Goal: Task Accomplishment & Management: Use online tool/utility

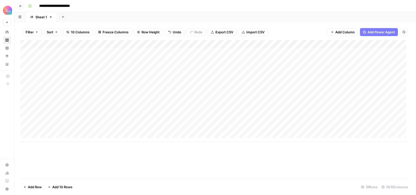
click at [57, 128] on div "Add Column" at bounding box center [214, 91] width 389 height 102
click at [66, 131] on div "Add Column" at bounding box center [214, 91] width 389 height 102
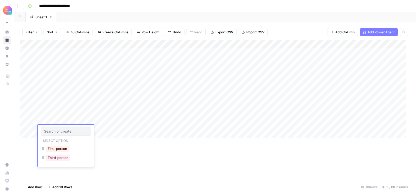
click at [66, 131] on input "text" at bounding box center [66, 131] width 44 height 5
click at [60, 156] on button "Third-person" at bounding box center [58, 158] width 25 height 6
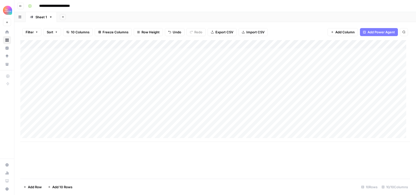
click at [110, 131] on div "Add Column" at bounding box center [214, 91] width 389 height 102
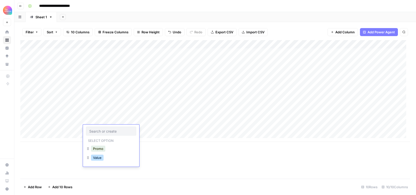
click at [96, 155] on button "Value" at bounding box center [97, 158] width 13 height 6
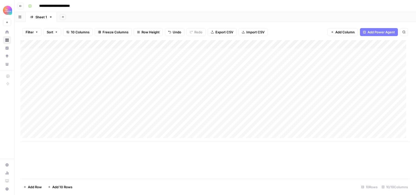
click at [148, 128] on div "Add Column" at bounding box center [214, 91] width 389 height 102
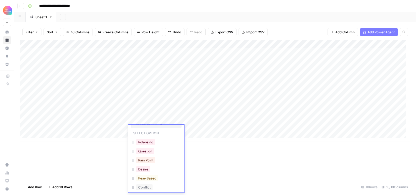
scroll to position [38, 0]
click at [147, 140] on button "Success" at bounding box center [145, 139] width 18 height 6
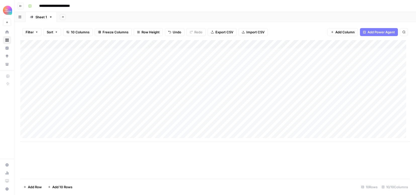
click at [209, 129] on div "Add Column" at bounding box center [214, 91] width 389 height 102
click at [212, 96] on div "Add Column" at bounding box center [214, 91] width 389 height 102
click at [212, 96] on textarea "**********" at bounding box center [215, 95] width 84 height 7
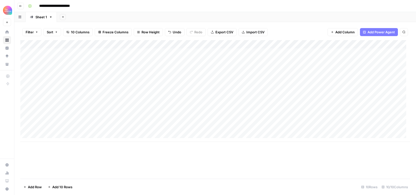
click at [204, 130] on div "Add Column" at bounding box center [214, 91] width 389 height 102
type textarea "**********"
click at [266, 96] on div "Add Column" at bounding box center [214, 91] width 389 height 102
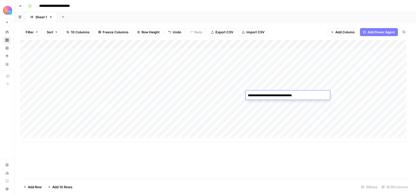
click at [266, 96] on textarea "**********" at bounding box center [286, 95] width 80 height 7
click at [268, 129] on div "Add Column" at bounding box center [214, 91] width 389 height 102
type textarea "**********"
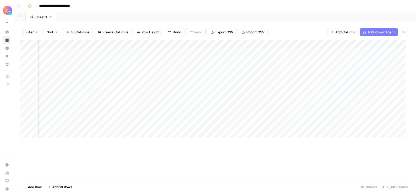
click at [289, 95] on div "Add Column" at bounding box center [214, 91] width 389 height 102
click at [287, 130] on div "Add Column" at bounding box center [214, 91] width 389 height 102
type textarea "**********"
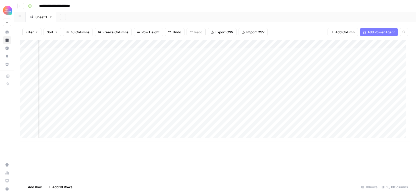
click at [368, 130] on div "Add Column" at bounding box center [214, 91] width 389 height 102
click at [230, 129] on div "Add Column" at bounding box center [214, 91] width 389 height 102
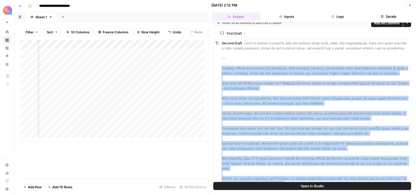
scroll to position [19, 0]
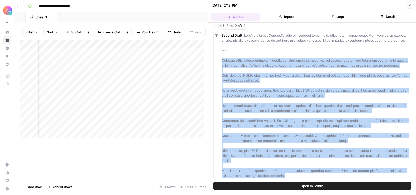
drag, startPoint x: 216, startPoint y: 72, endPoint x: 307, endPoint y: 174, distance: 136.3
click at [307, 174] on div "Second Draft" at bounding box center [312, 106] width 198 height 148
copy span "Loremip dolorsi ametconsec adi elitsed do. Eiu temporin, utl etdo, mag aliquaen…"
click at [306, 144] on div "Second Draft" at bounding box center [315, 106] width 188 height 146
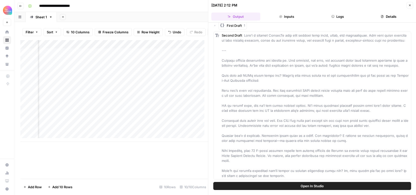
click at [409, 4] on icon "button" at bounding box center [409, 5] width 3 height 3
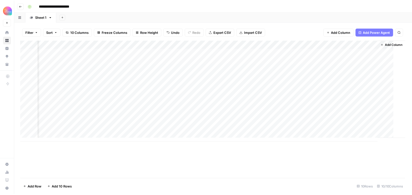
scroll to position [0, 245]
